Goal: Information Seeking & Learning: Learn about a topic

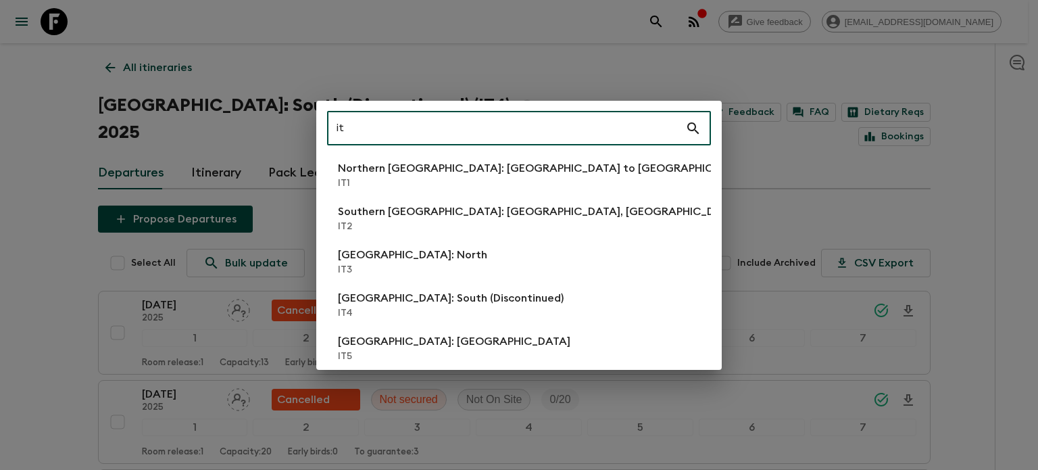
type input "i"
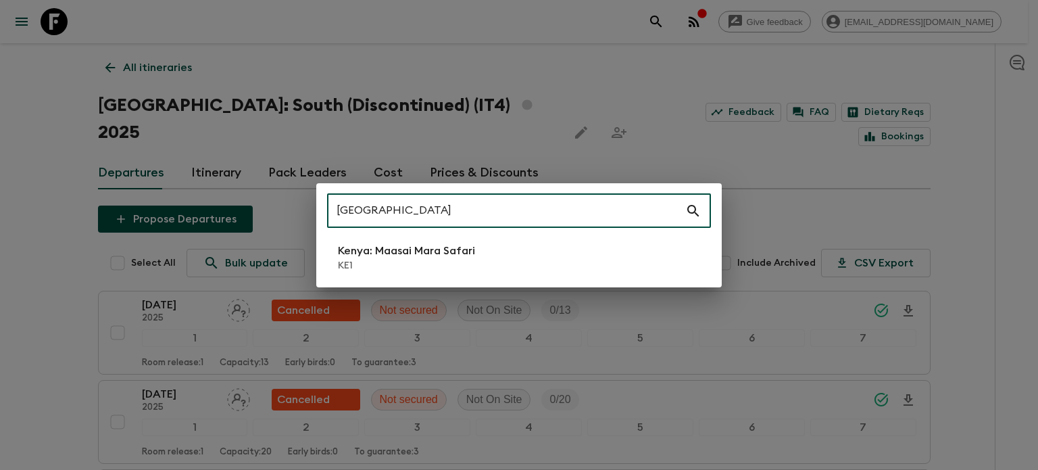
type input "[GEOGRAPHIC_DATA]"
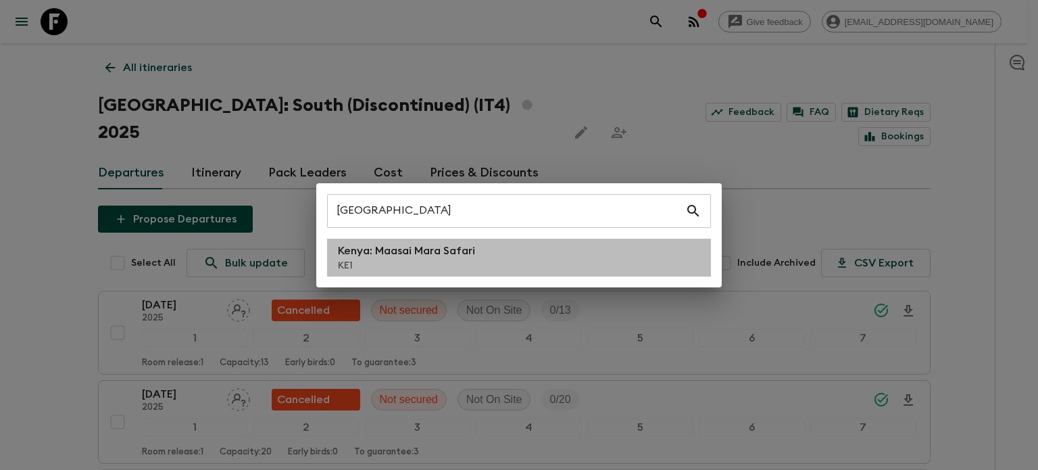
click at [423, 243] on p "Kenya: Maasai Mara Safari" at bounding box center [406, 251] width 137 height 16
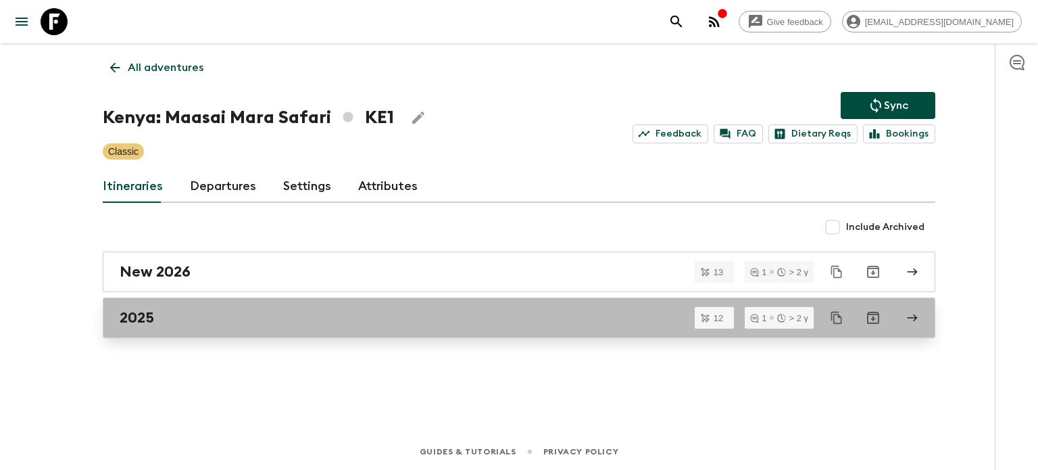
click at [218, 314] on div "2025" at bounding box center [506, 318] width 773 height 18
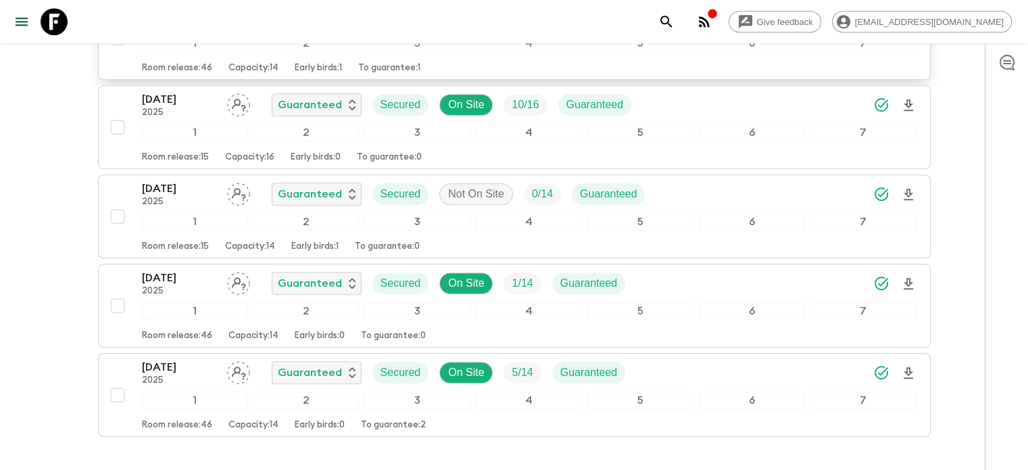
scroll to position [918, 0]
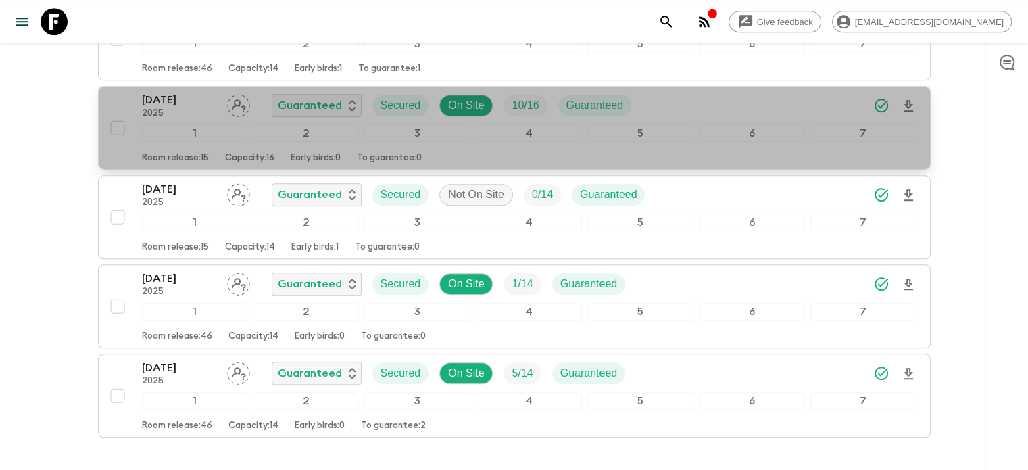
click at [162, 108] on p "2025" at bounding box center [179, 113] width 74 height 11
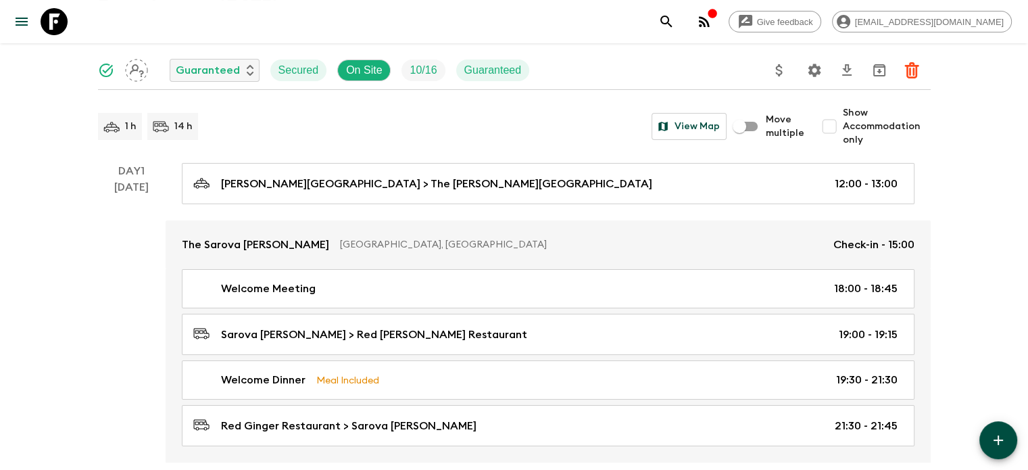
scroll to position [101, 0]
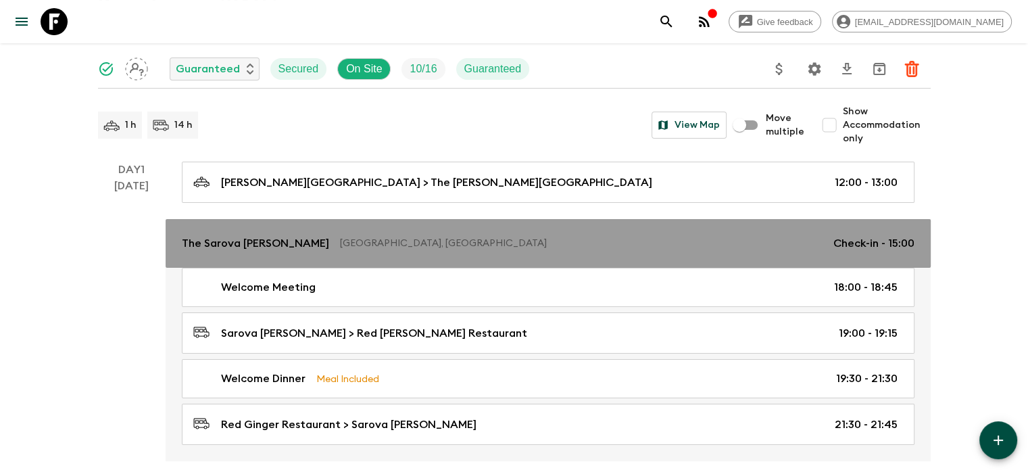
click at [338, 224] on link "The Sarova [PERSON_NAME] [GEOGRAPHIC_DATA], [GEOGRAPHIC_DATA] Check-in - 15:00" at bounding box center [548, 243] width 765 height 49
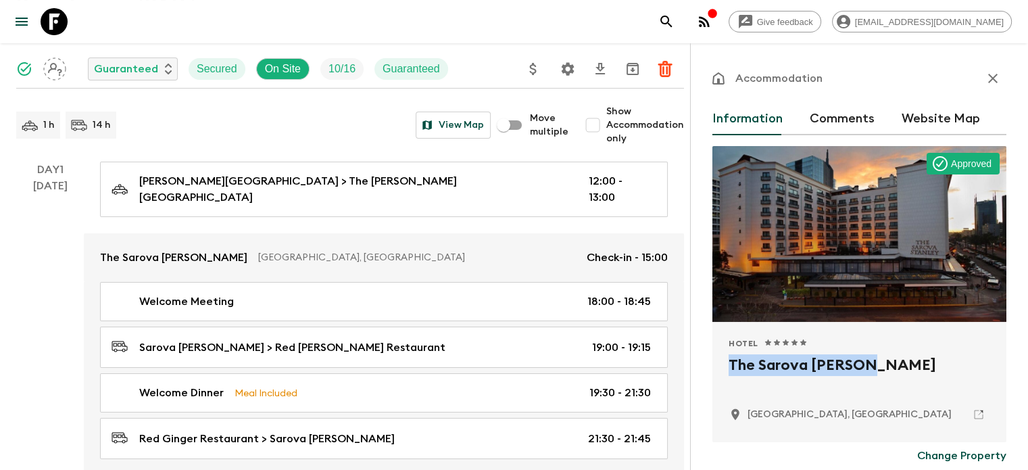
drag, startPoint x: 803, startPoint y: 366, endPoint x: 659, endPoint y: 359, distance: 143.4
click at [712, 359] on div "Hotel 1 Star 2 Stars 3 Stars 4 Stars 5 Stars The Sarova [PERSON_NAME] [GEOGRAPH…" at bounding box center [859, 382] width 294 height 120
copy h2 "The Sarova [PERSON_NAME]"
